Goal: Check status: Check status

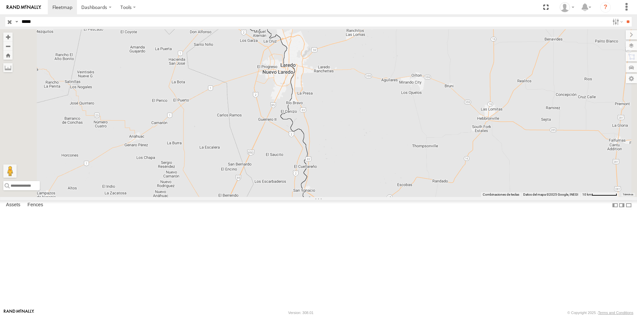
type input "*****"
click at [624, 17] on input "**" at bounding box center [628, 22] width 8 height 10
click at [0, 0] on div at bounding box center [0, 0] width 0 height 0
click at [0, 0] on div "XPD GLOBAL" at bounding box center [0, 0] width 0 height 0
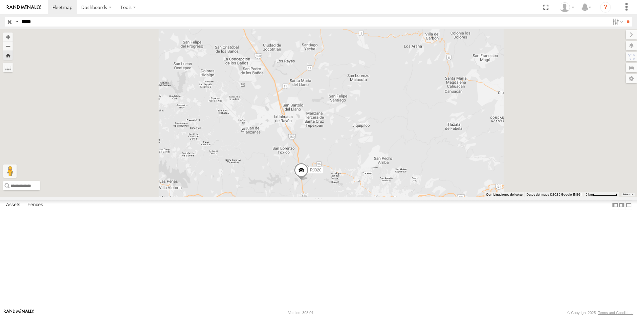
click at [308, 181] on span at bounding box center [301, 172] width 15 height 18
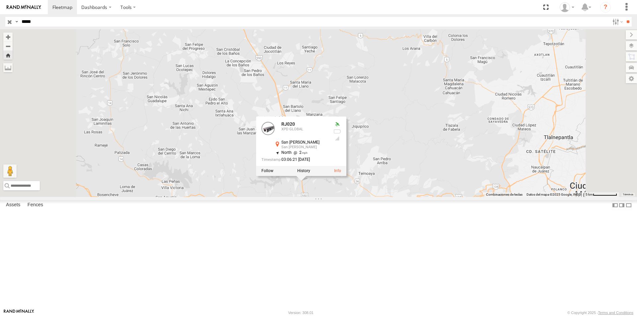
click at [448, 197] on div "RJ020 RJ020 XPD GLOBAL [GEOGRAPHIC_DATA][PERSON_NAME] [GEOGRAPHIC_DATA][PERSON_…" at bounding box center [318, 113] width 637 height 168
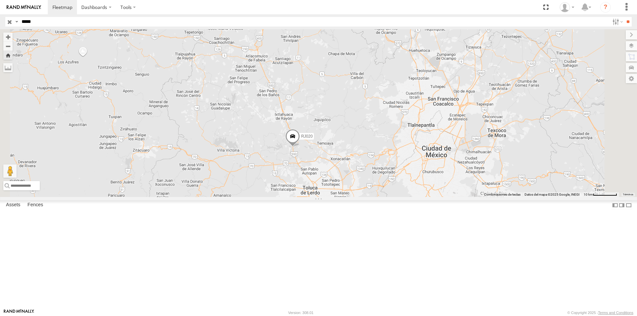
drag, startPoint x: 411, startPoint y: 268, endPoint x: 376, endPoint y: 207, distance: 70.3
click at [376, 197] on div "RJ020" at bounding box center [318, 113] width 637 height 168
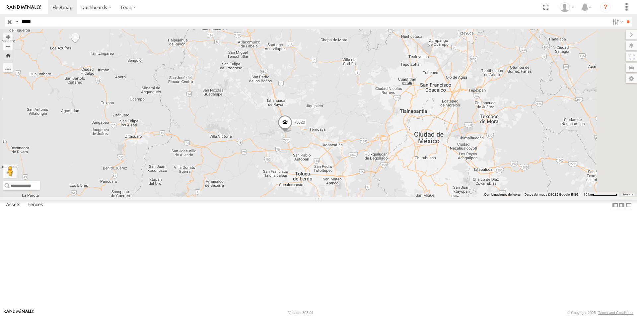
click at [292, 133] on span at bounding box center [285, 124] width 15 height 18
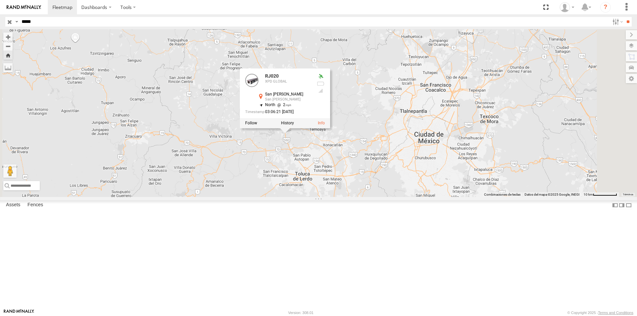
click at [445, 174] on div "RJ020 RJ020 XPD GLOBAL [GEOGRAPHIC_DATA][PERSON_NAME] [GEOGRAPHIC_DATA][PERSON_…" at bounding box center [318, 113] width 637 height 168
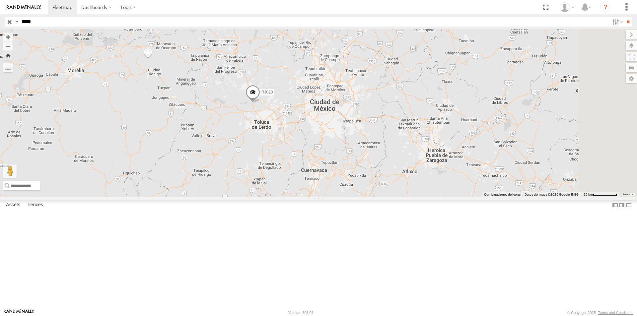
drag, startPoint x: 427, startPoint y: 253, endPoint x: 359, endPoint y: 206, distance: 82.7
click at [359, 197] on div "RJ020" at bounding box center [318, 113] width 637 height 168
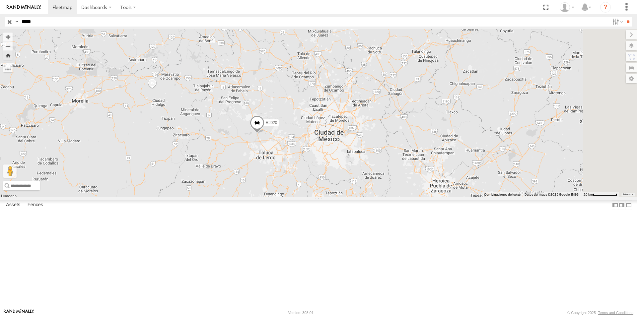
drag, startPoint x: 420, startPoint y: 229, endPoint x: 366, endPoint y: 207, distance: 57.7
click at [366, 197] on div "RJ020" at bounding box center [318, 113] width 637 height 168
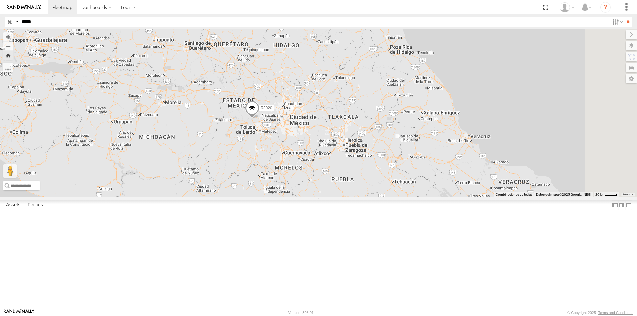
drag, startPoint x: 390, startPoint y: 214, endPoint x: 359, endPoint y: 187, distance: 40.9
click at [359, 187] on div "RJ020" at bounding box center [318, 113] width 637 height 168
click at [259, 119] on span at bounding box center [252, 110] width 15 height 18
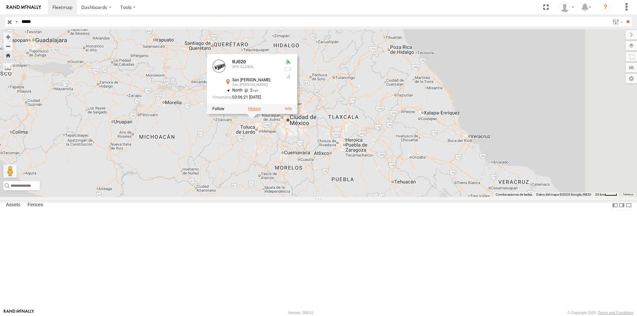
click at [261, 111] on label at bounding box center [254, 108] width 13 height 5
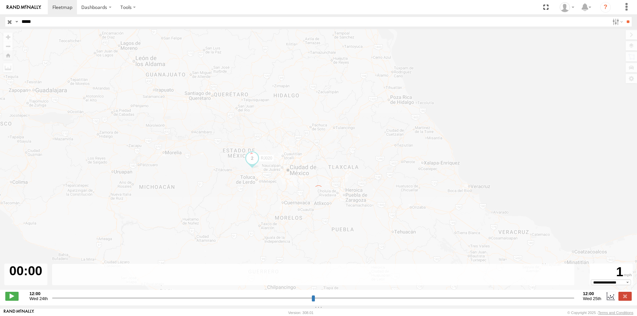
type input "**********"
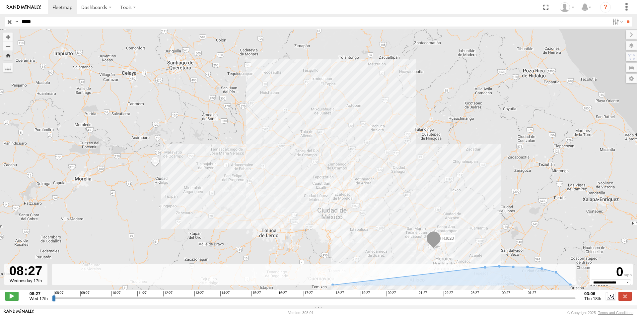
click at [10, 19] on input "button" at bounding box center [9, 22] width 9 height 10
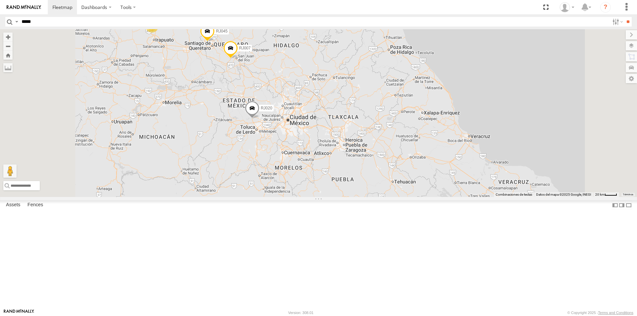
click at [301, 168] on div "2 RJ045 RJ007 RJ020" at bounding box center [318, 113] width 637 height 168
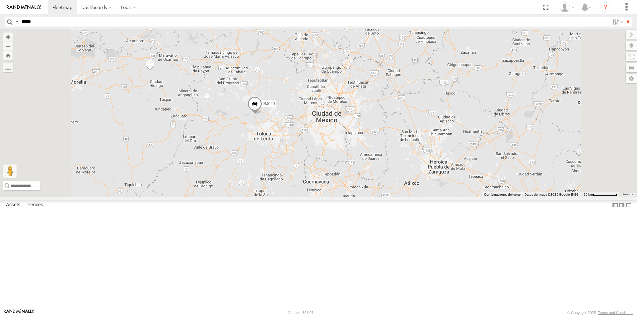
click at [262, 114] on span at bounding box center [254, 106] width 15 height 18
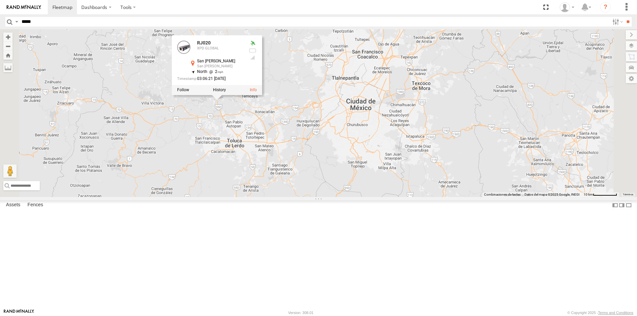
click at [335, 177] on div "RJ045 RJ007 RJ020 RJ020 XPD GLOBAL [GEOGRAPHIC_DATA][PERSON_NAME] [GEOGRAPHIC_D…" at bounding box center [318, 113] width 637 height 168
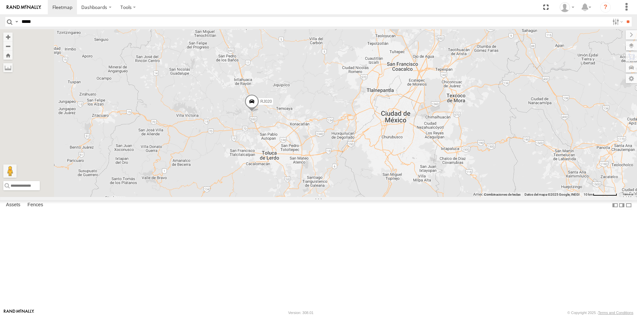
drag, startPoint x: 335, startPoint y: 177, endPoint x: 370, endPoint y: 190, distance: 37.5
click at [370, 190] on div "RJ045 RJ007 RJ020" at bounding box center [318, 113] width 637 height 168
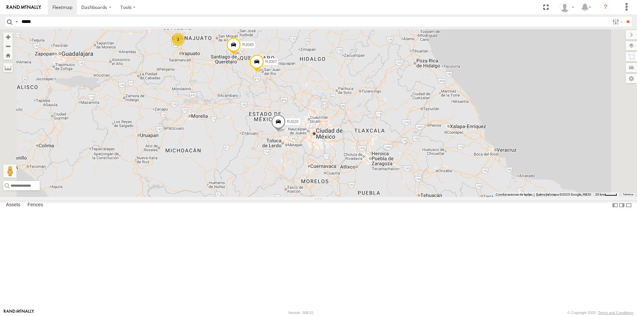
click at [286, 132] on span at bounding box center [278, 123] width 15 height 18
